Goal: Task Accomplishment & Management: Manage account settings

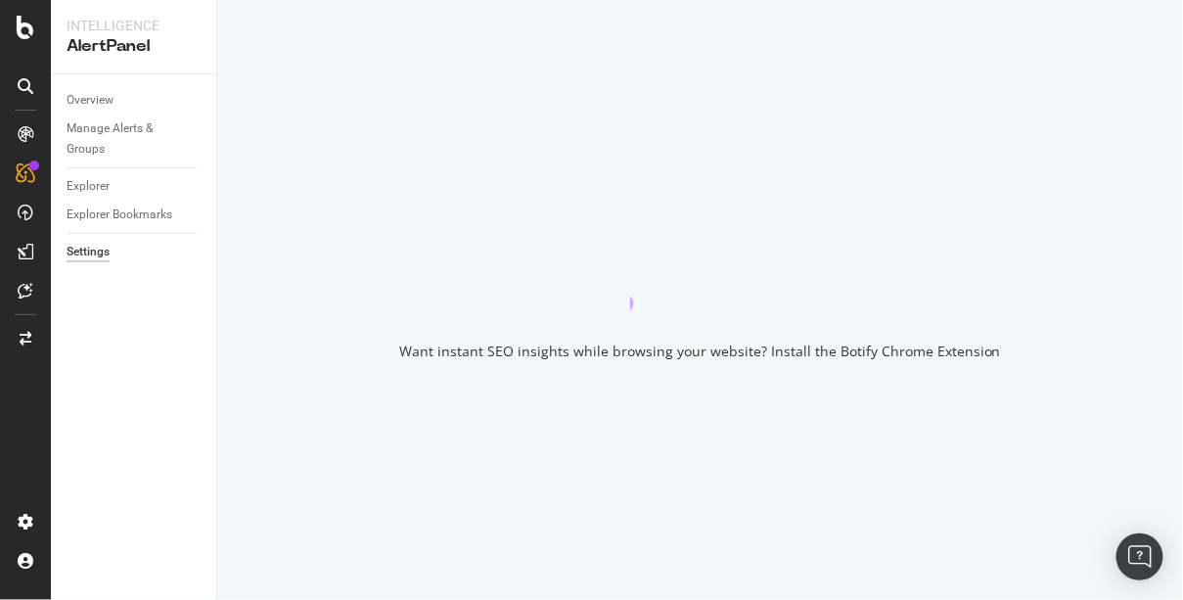
select select "08"
